Goal: Information Seeking & Learning: Learn about a topic

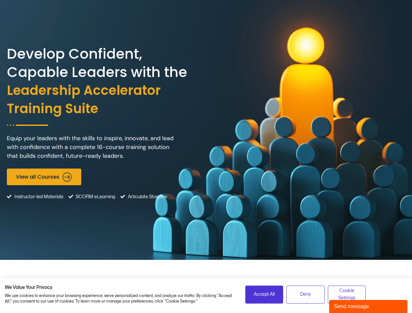
click at [206, 157] on div "Develop Confident, Capable Leaders with the Leadership Accelerator Training Sui…" at bounding box center [206, 130] width 398 height 260
click at [264, 295] on span "Accept All" at bounding box center [264, 294] width 21 height 7
click at [305, 295] on span "Deny" at bounding box center [305, 294] width 11 height 7
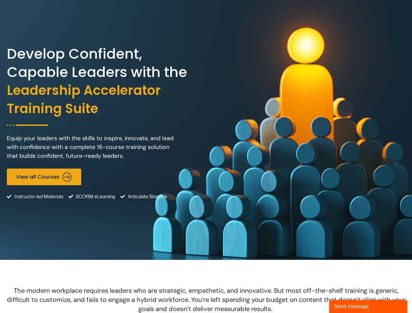
click at [368, 307] on div "Send message" at bounding box center [368, 307] width 68 height 8
